Goal: Task Accomplishment & Management: Complete application form

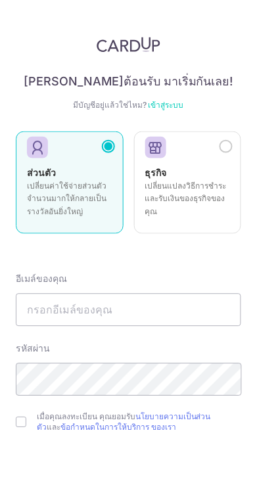
scroll to position [78, 0]
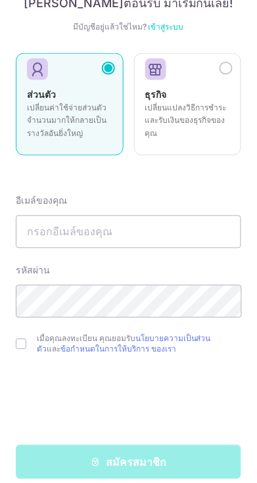
click at [120, 463] on div "สมัครสมาชิก" at bounding box center [128, 462] width 225 height 34
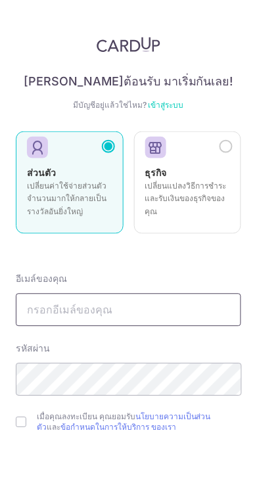
click at [70, 304] on input "text" at bounding box center [128, 309] width 225 height 33
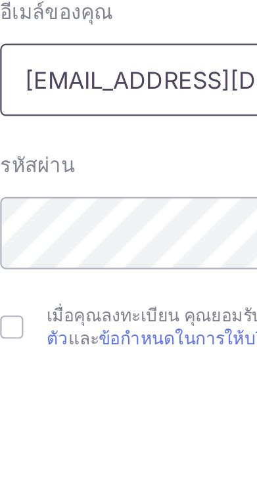
scroll to position [27, 0]
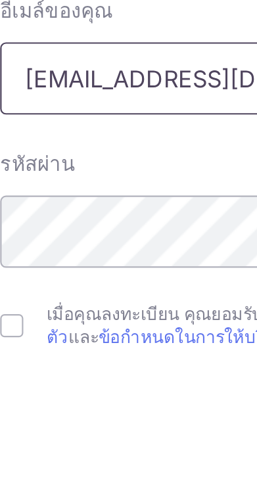
type input "Proza2520@gmail.com"
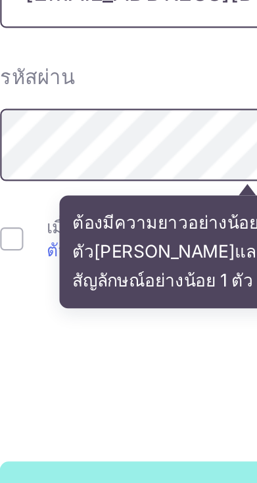
scroll to position [78, 0]
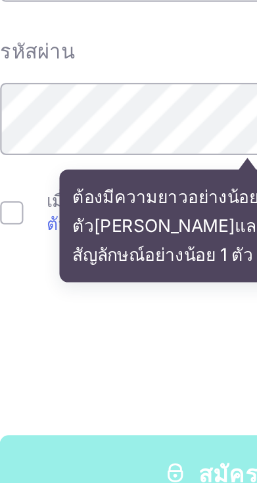
click at [23, 335] on div "ต้องมีความยาวอย่างน้อย 8 ตัวอักษรและมีตัวเลขหรือสัญลักษณ์อย่างน้อย 1 ตัว (!@#$%…" at bounding box center [128, 350] width 225 height 62
click at [22, 345] on div "ต้องมีความยาวอย่างน้อย 8 ตัวอักษรและมีตัวเลขหรือสัญลักษณ์อย่างน้อย 1 ตัว (!@#$%…" at bounding box center [128, 350] width 225 height 62
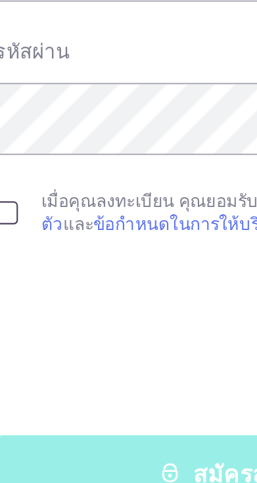
click at [24, 341] on input "checkbox" at bounding box center [21, 344] width 11 height 11
click at [26, 343] on input "checkbox" at bounding box center [21, 344] width 11 height 11
checkbox input "true"
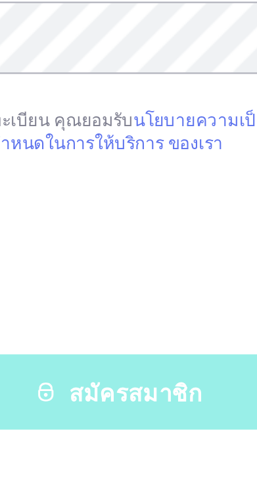
scroll to position [0, 0]
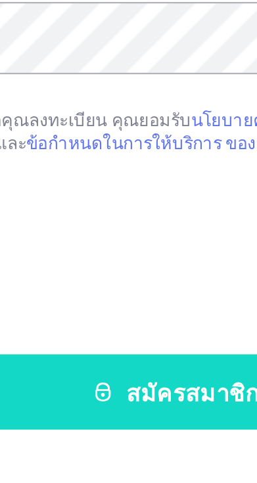
click at [130, 457] on font "สมัครสมาชิก" at bounding box center [136, 462] width 60 height 13
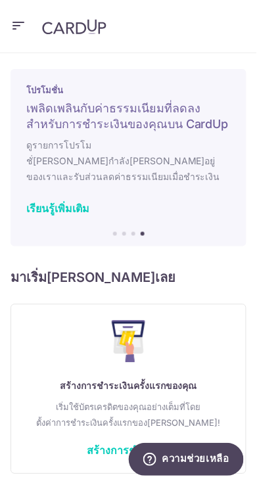
scroll to position [13, 0]
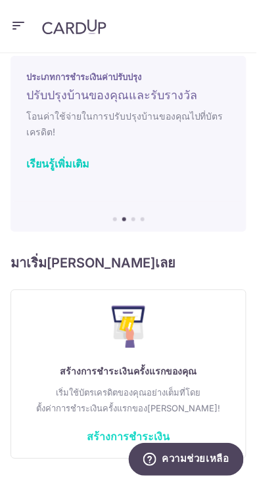
click at [113, 428] on link "สร้างการชำระเงิน" at bounding box center [128, 435] width 83 height 14
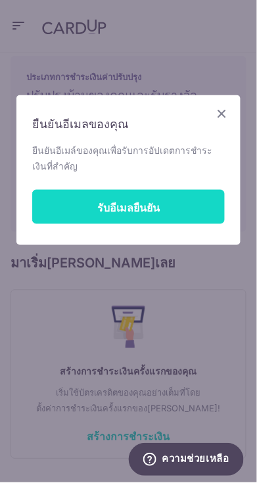
click at [104, 202] on font "รับอีเมลยืนยัน" at bounding box center [128, 207] width 62 height 13
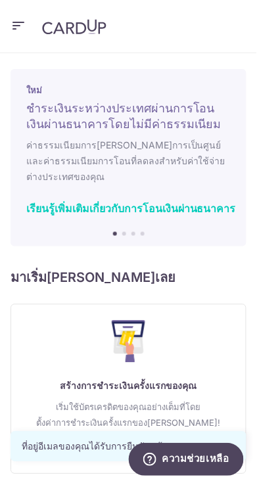
scroll to position [13, 0]
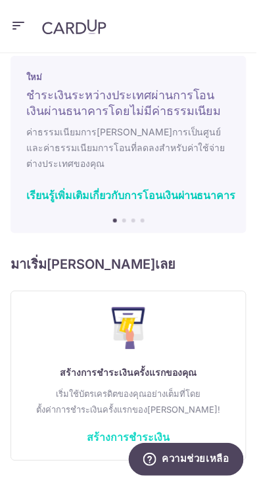
click at [102, 431] on font "สร้างการชำระเงิน" at bounding box center [128, 437] width 83 height 13
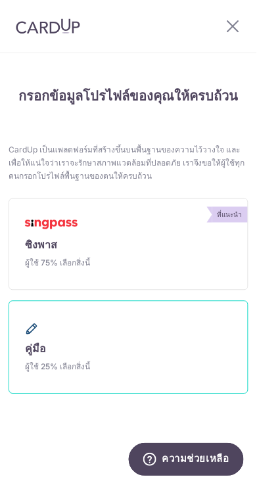
click at [81, 364] on font "ผู้ใช้ 25% เลือกสิ่งนี้" at bounding box center [57, 367] width 65 height 10
click at [35, 338] on link "คู่มือ ผู้ใช้ 25% เลือกสิ่งนี้" at bounding box center [129, 347] width 240 height 93
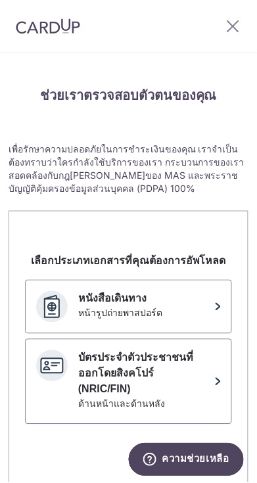
click at [10, 463] on div "เลือกประเภทเอกสารที่คุณต้องการอัพโหลด หนังสือเดินทาง หน้ารูปถ่ายพาสปอร์ต บัตรปร…" at bounding box center [128, 378] width 238 height 270
click at [231, 22] on icon at bounding box center [233, 26] width 16 height 16
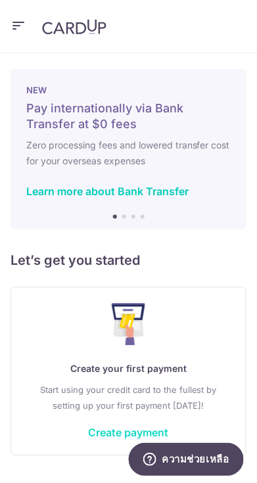
click at [119, 428] on link "Create payment" at bounding box center [129, 432] width 80 height 13
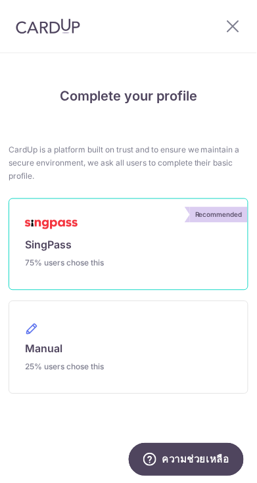
click at [68, 230] on link "Recommended SingPass 75% users chose this" at bounding box center [129, 244] width 240 height 92
click at [83, 261] on span "75% users chose this" at bounding box center [64, 263] width 79 height 11
click at [80, 249] on link "Recommended SingPass 75% users chose this" at bounding box center [129, 244] width 240 height 92
click at [56, 272] on link "Recommended SingPass 75% users chose this" at bounding box center [129, 244] width 240 height 92
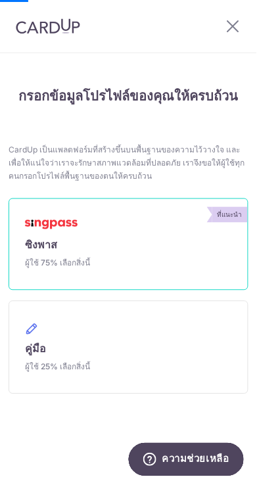
click at [221, 204] on link "ที่แนะนำ ซิงพาส ผู้ใช้ 75% เลือกสิ่งนี้" at bounding box center [129, 244] width 240 height 92
